Goal: Task Accomplishment & Management: Manage account settings

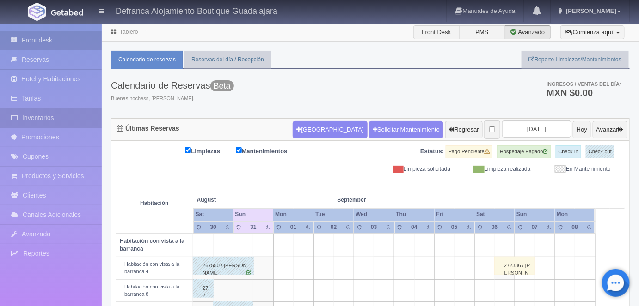
click at [45, 113] on link "Inventarios" at bounding box center [51, 118] width 102 height 19
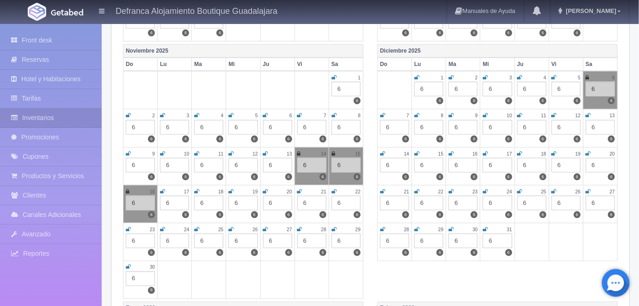
scroll to position [331, 0]
click at [334, 226] on icon at bounding box center [333, 229] width 5 height 6
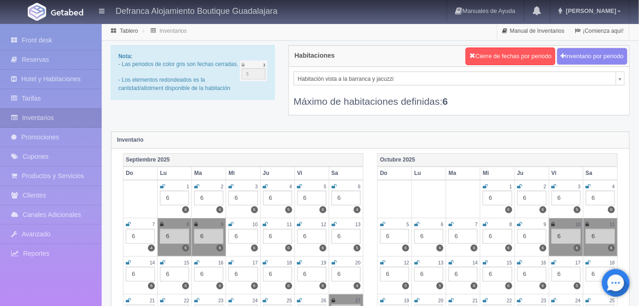
scroll to position [1, 0]
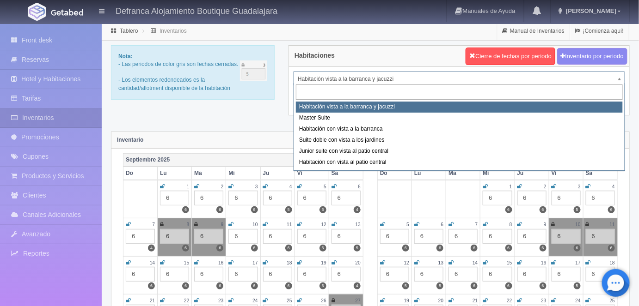
select select "1388"
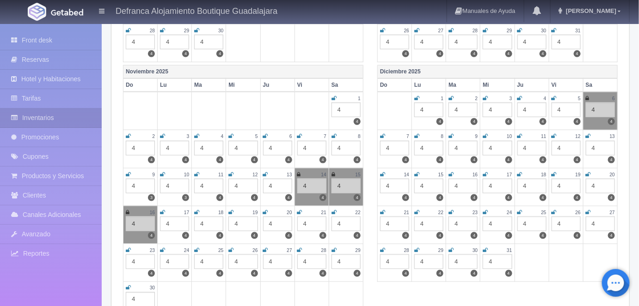
scroll to position [307, 0]
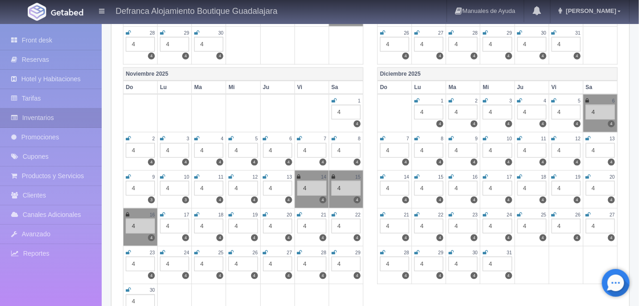
click at [334, 250] on icon at bounding box center [333, 253] width 5 height 6
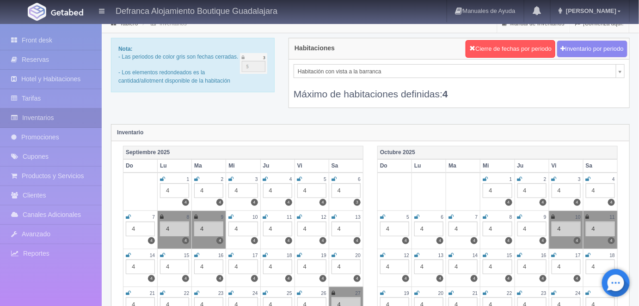
scroll to position [0, 0]
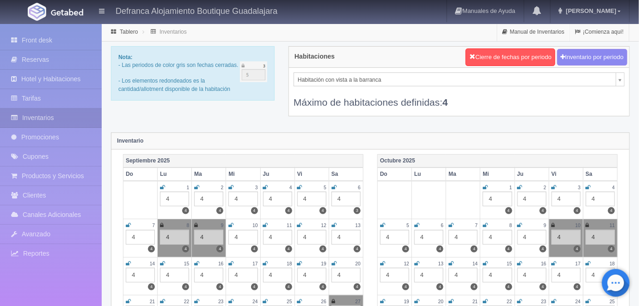
select select "1379"
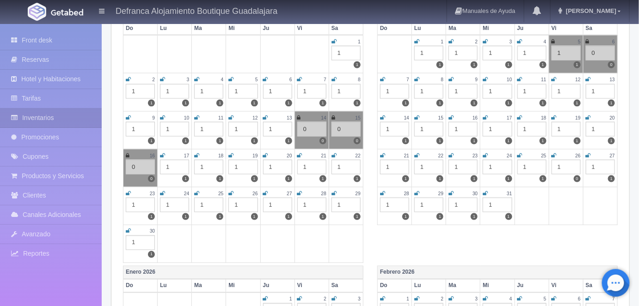
scroll to position [366, 0]
click at [334, 190] on icon at bounding box center [333, 193] width 5 height 6
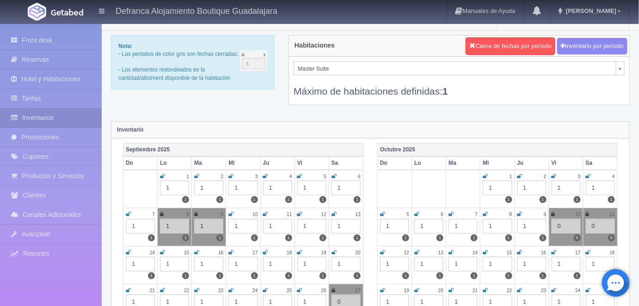
scroll to position [9, 0]
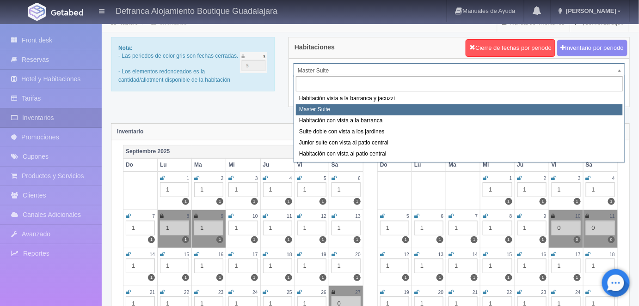
select select "1399"
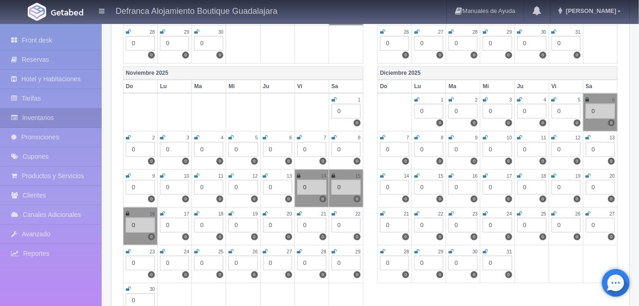
scroll to position [308, 0]
click at [334, 249] on icon at bounding box center [333, 252] width 5 height 6
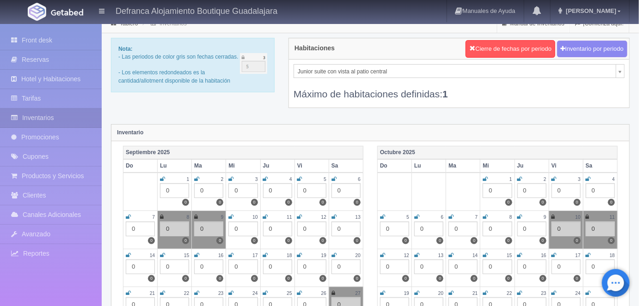
scroll to position [0, 0]
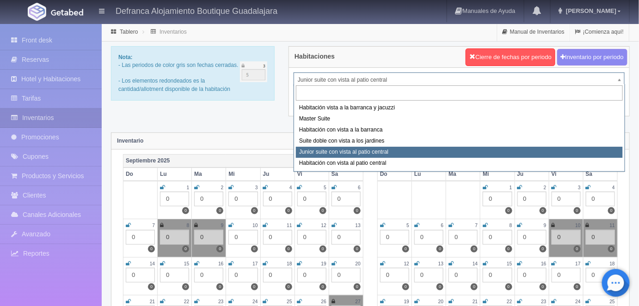
select select "1401"
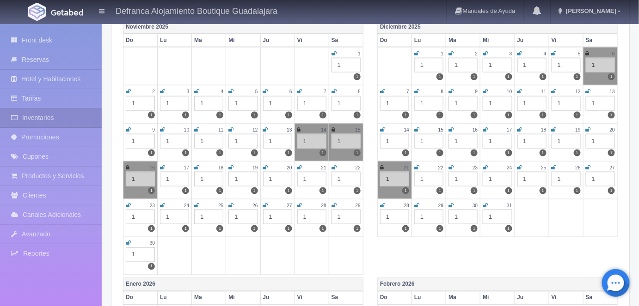
scroll to position [340, 0]
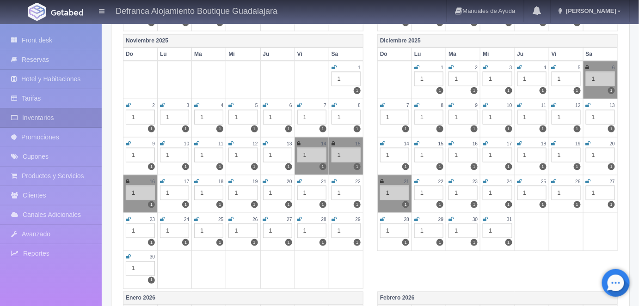
click at [336, 217] on icon at bounding box center [333, 220] width 5 height 6
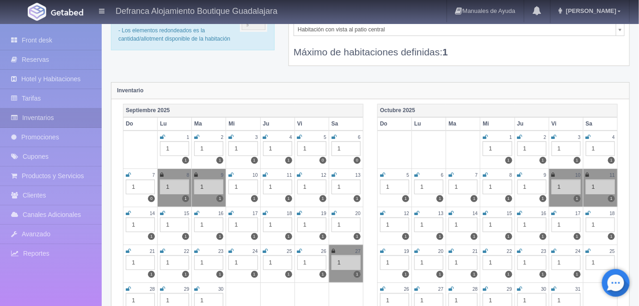
scroll to position [0, 0]
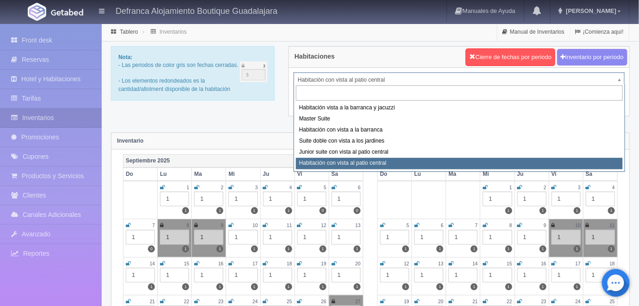
select select "1399"
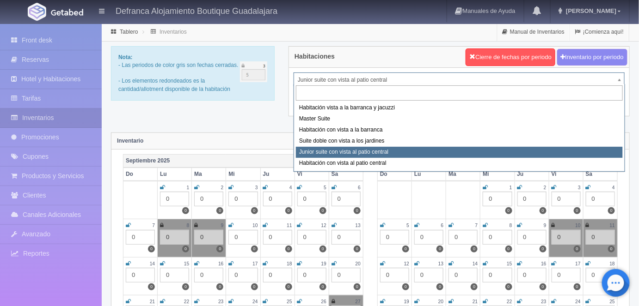
select select "1389"
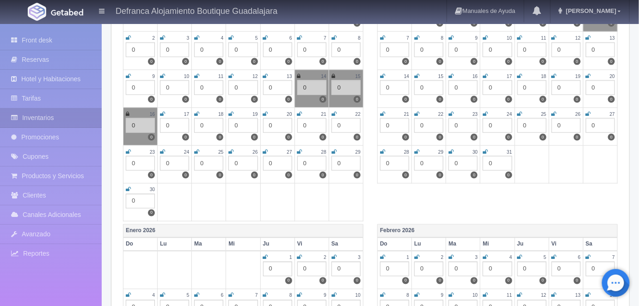
scroll to position [409, 0]
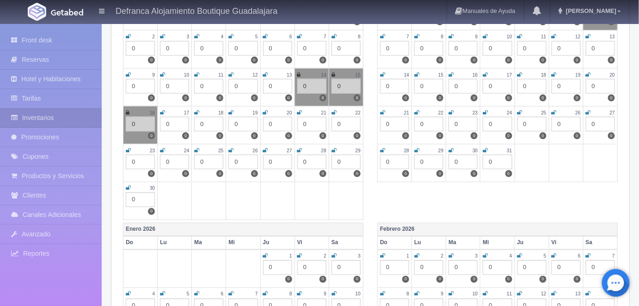
click at [334, 148] on icon at bounding box center [333, 151] width 5 height 6
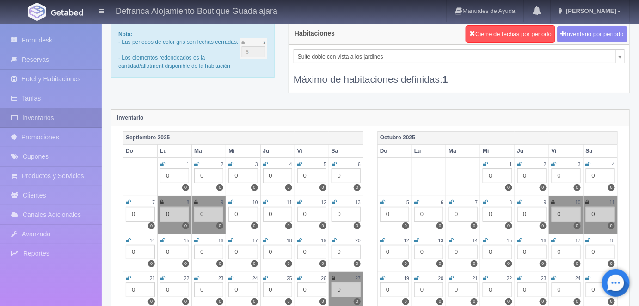
scroll to position [0, 0]
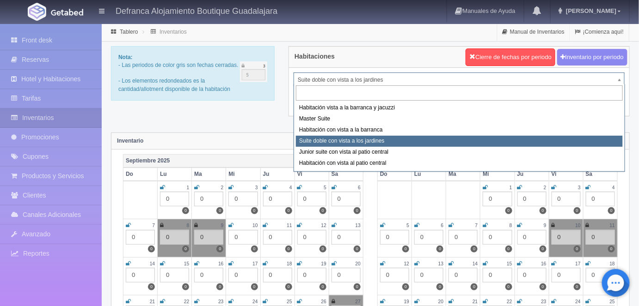
select select "1388"
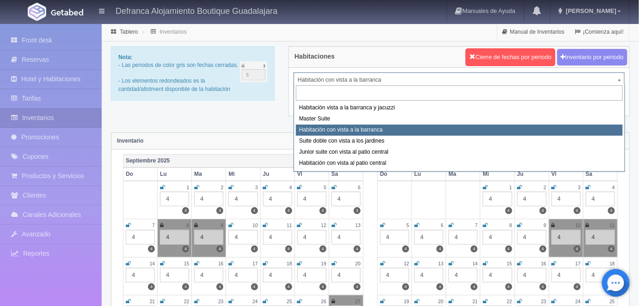
select select "1379"
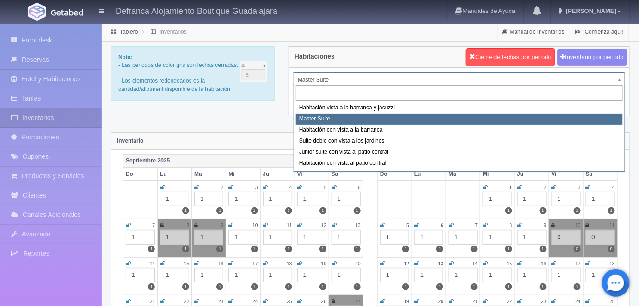
select select "1092"
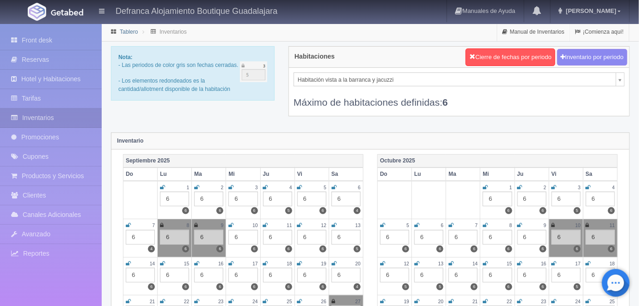
click at [126, 32] on link "Tablero" at bounding box center [129, 32] width 18 height 6
